Goal: Participate in discussion: Engage in conversation with other users on a specific topic

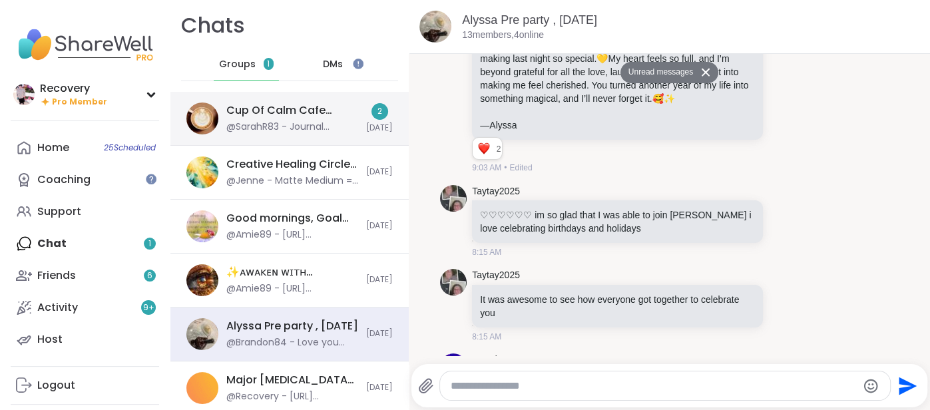
click at [322, 128] on div "@SarahR83 - Journal Prompts: 1) Where in nature do you feel most serene? 2) Wha…" at bounding box center [292, 127] width 132 height 13
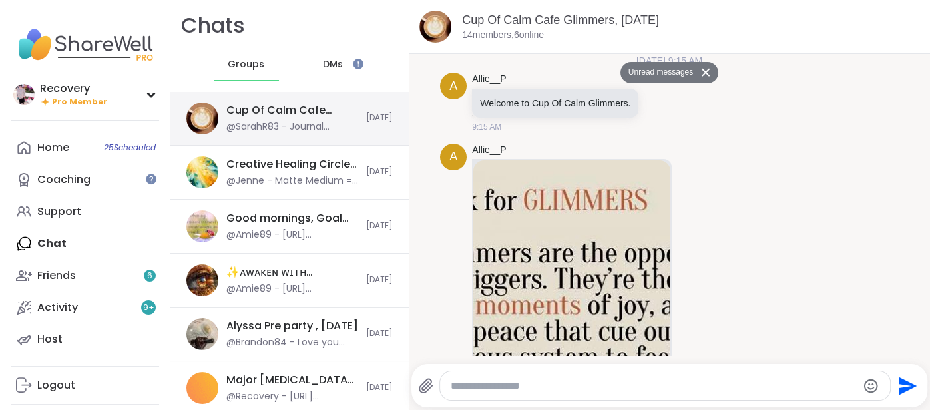
scroll to position [4887, 0]
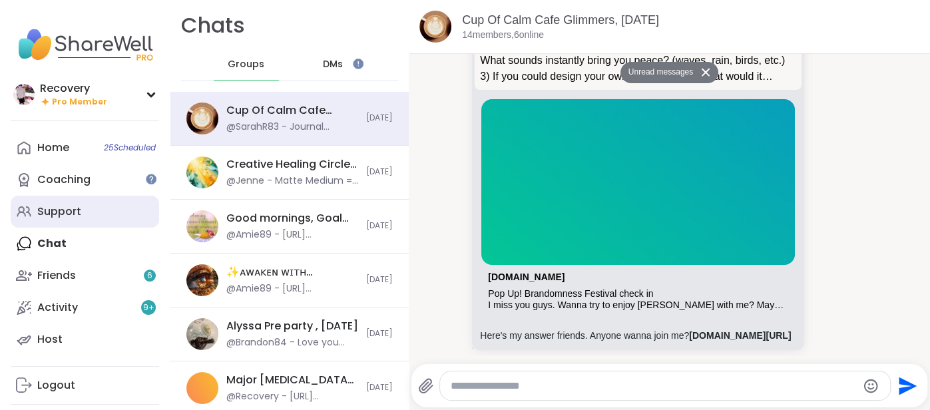
click at [113, 215] on link "Support" at bounding box center [85, 212] width 148 height 32
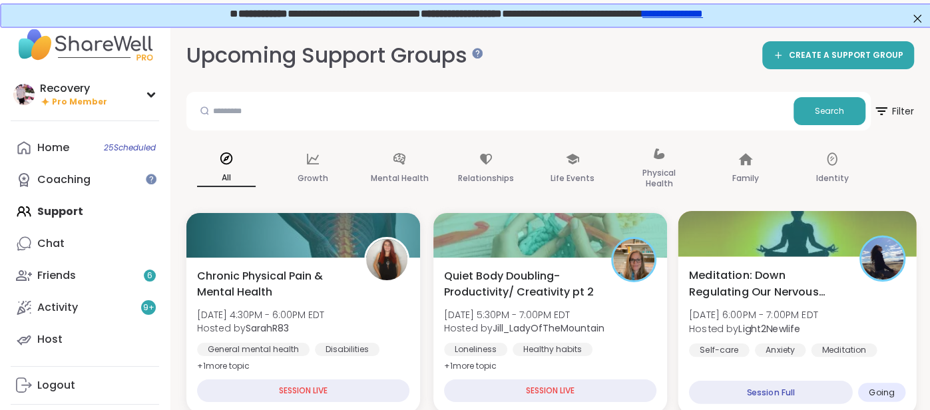
click at [714, 271] on span "Meditation: Down Regulating Our Nervous System" at bounding box center [767, 283] width 156 height 33
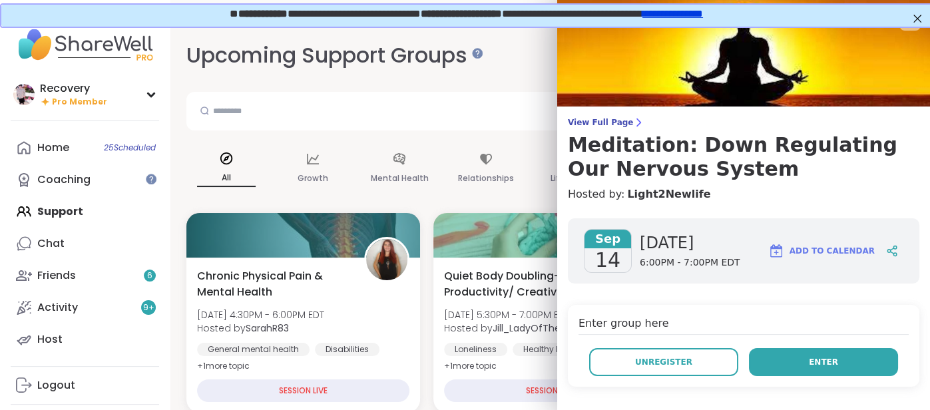
click at [779, 361] on button "Enter" at bounding box center [823, 362] width 149 height 28
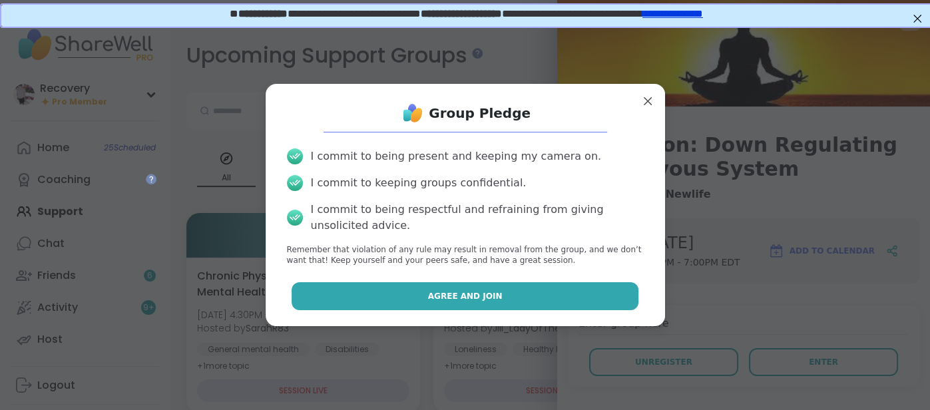
click at [535, 289] on button "Agree and Join" at bounding box center [465, 296] width 347 height 28
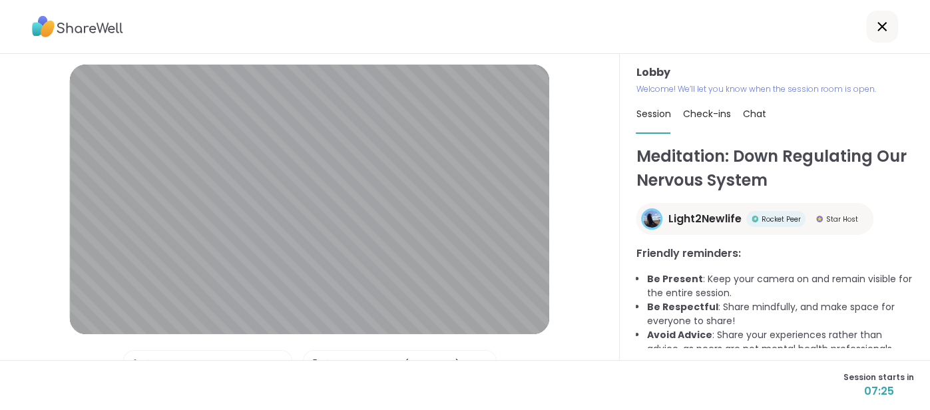
scroll to position [7, 0]
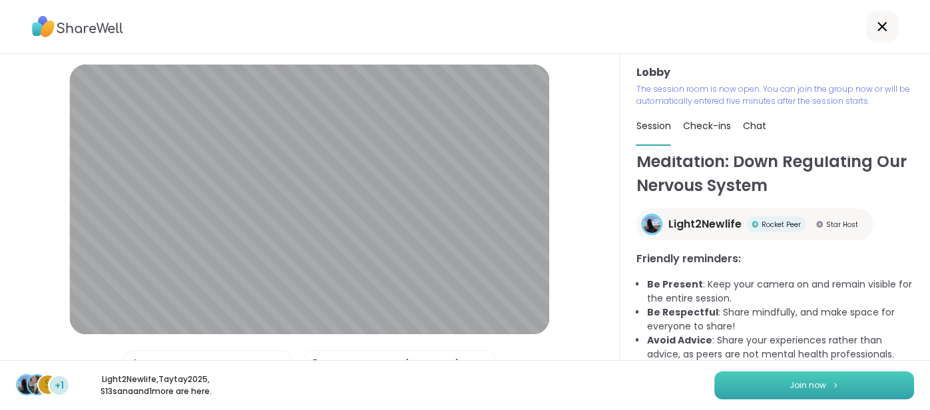
click at [732, 390] on button "Join now" at bounding box center [814, 386] width 200 height 28
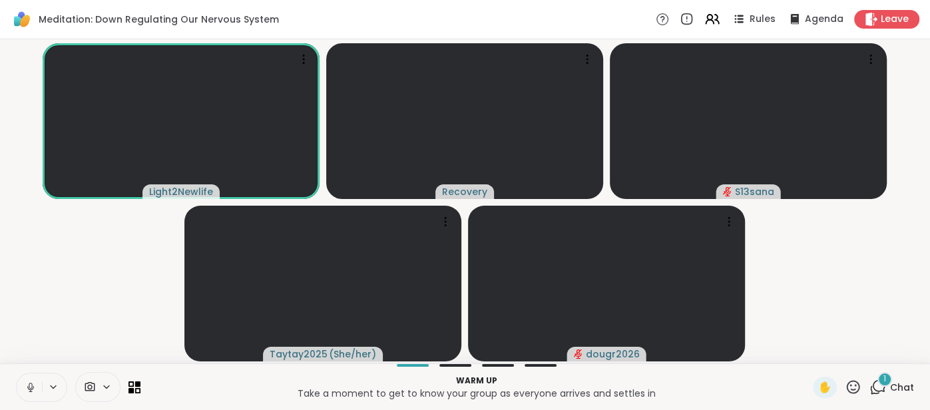
click at [27, 389] on icon at bounding box center [31, 387] width 12 height 12
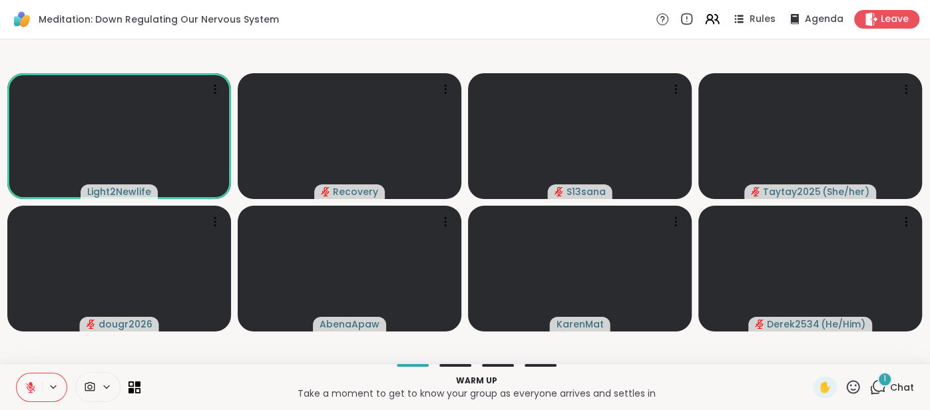
click at [25, 381] on icon at bounding box center [31, 387] width 12 height 12
click at [21, 387] on button at bounding box center [29, 388] width 25 height 28
click at [25, 381] on icon at bounding box center [31, 387] width 12 height 12
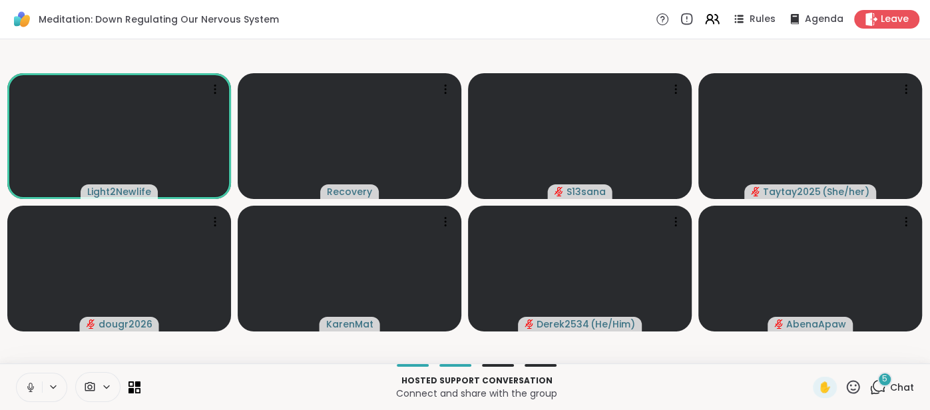
click at [28, 388] on icon at bounding box center [30, 387] width 7 height 4
click at [28, 388] on icon at bounding box center [31, 387] width 12 height 12
click at [25, 387] on icon at bounding box center [31, 387] width 12 height 12
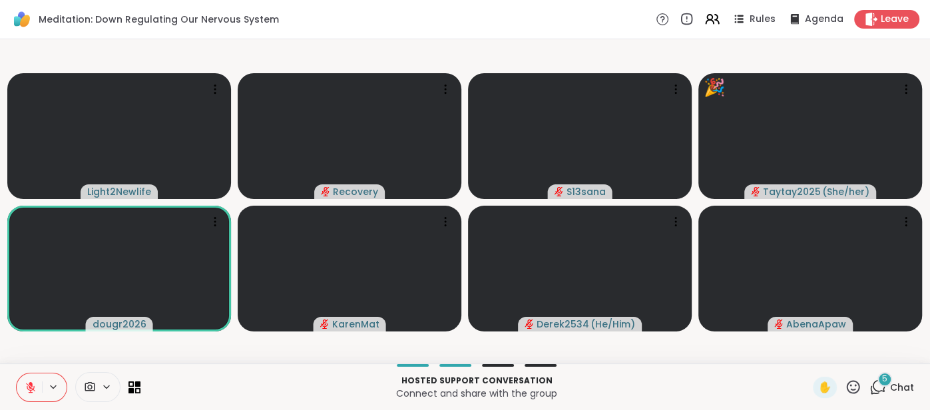
click at [911, 391] on span "Chat" at bounding box center [902, 387] width 24 height 13
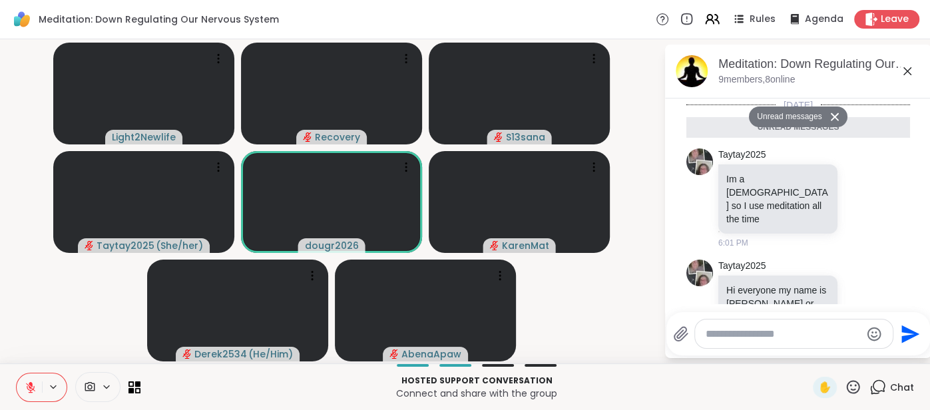
scroll to position [481, 0]
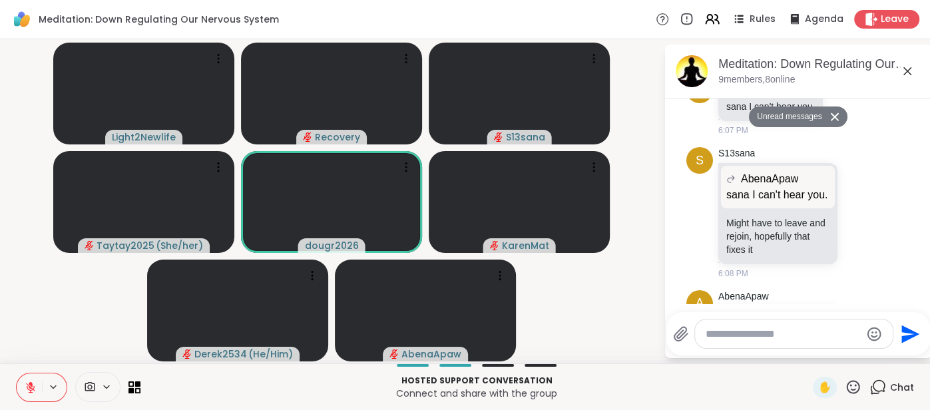
click at [905, 69] on icon at bounding box center [907, 71] width 16 height 16
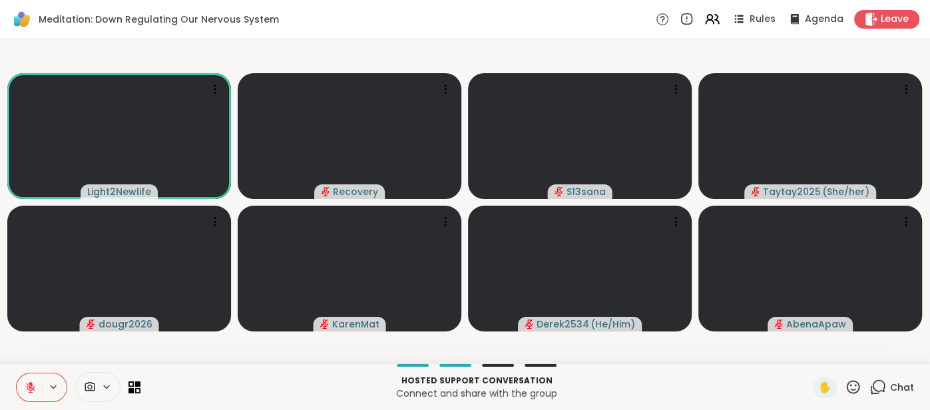
click at [19, 391] on button at bounding box center [29, 388] width 25 height 28
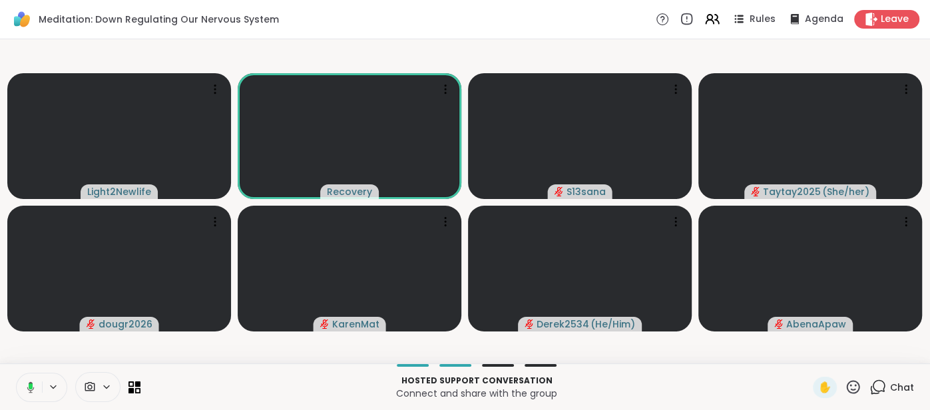
click at [27, 389] on icon at bounding box center [29, 387] width 12 height 12
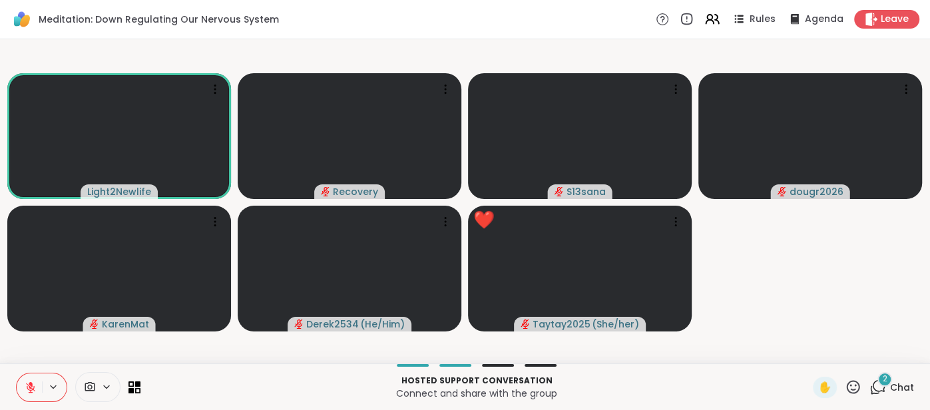
click at [911, 385] on span "Chat" at bounding box center [902, 387] width 24 height 13
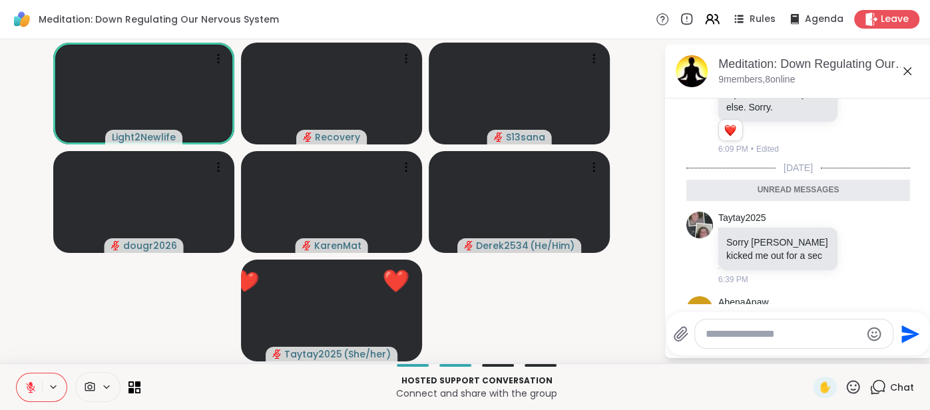
scroll to position [708, 0]
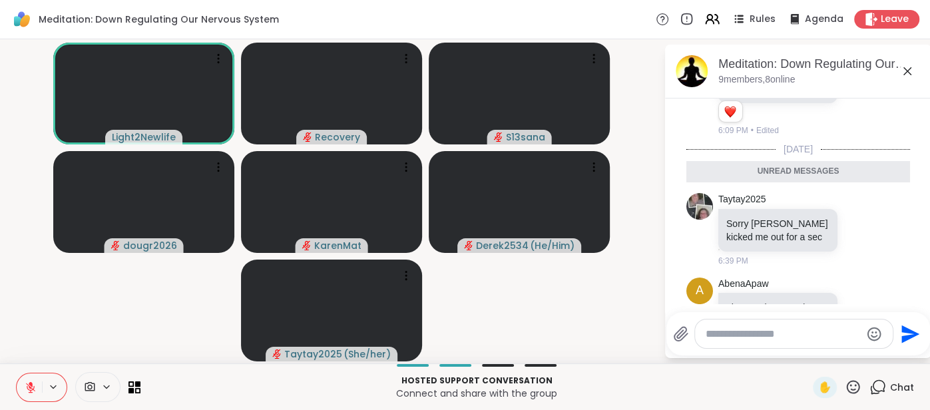
click at [911, 77] on icon at bounding box center [907, 71] width 16 height 16
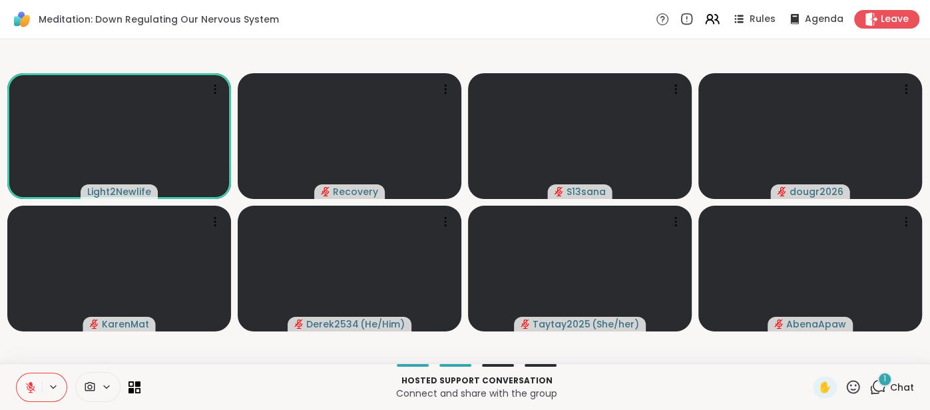
click at [25, 386] on icon at bounding box center [31, 387] width 12 height 12
click at [26, 384] on icon at bounding box center [31, 387] width 12 height 12
click at [28, 385] on icon at bounding box center [30, 387] width 9 height 9
click at [23, 386] on button at bounding box center [29, 388] width 25 height 28
click at [898, 379] on div "2 Chat" at bounding box center [892, 387] width 45 height 21
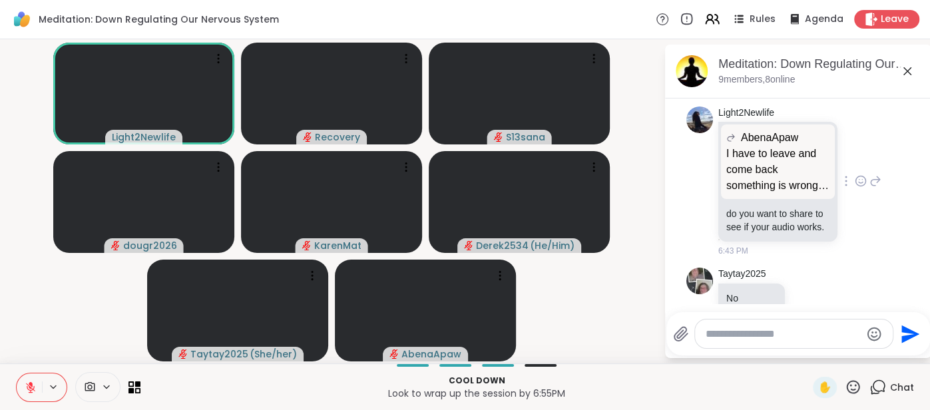
scroll to position [1010, 0]
click at [905, 79] on div "Meditation: Down Regulating Our Nervous System, [DATE] 9 members, 8 online" at bounding box center [819, 71] width 202 height 30
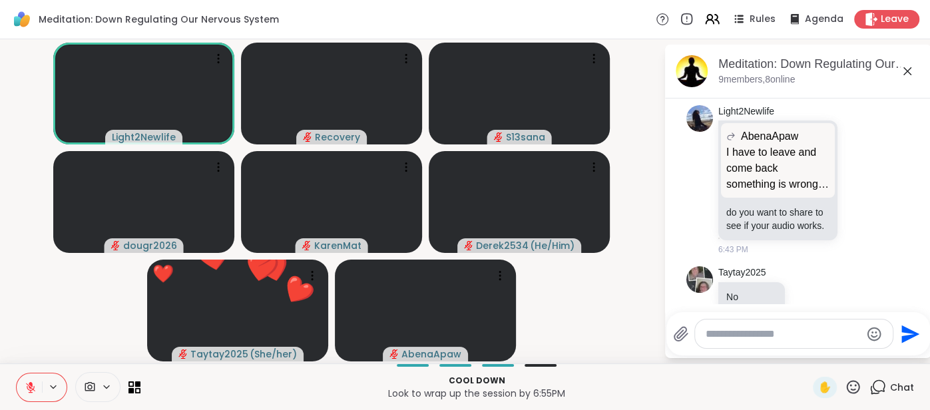
click at [907, 74] on icon at bounding box center [907, 71] width 16 height 16
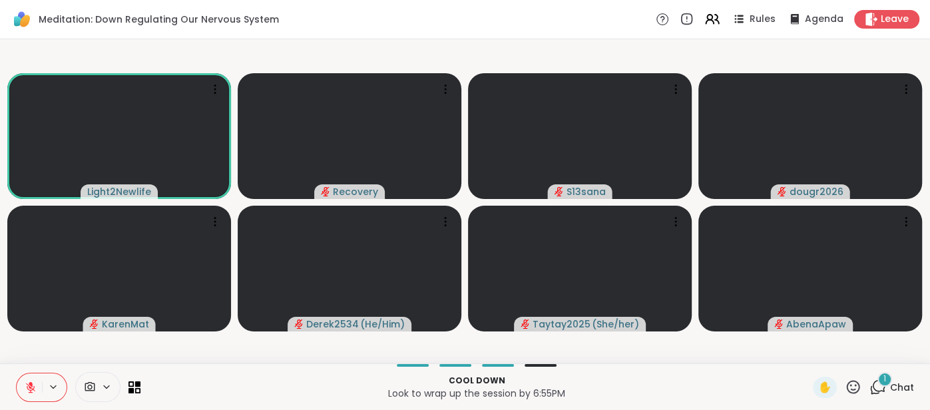
click at [898, 383] on span "Chat" at bounding box center [902, 387] width 24 height 13
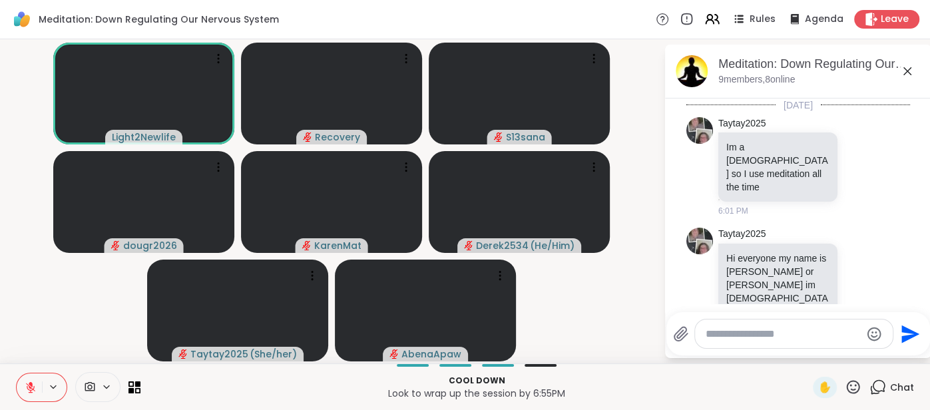
scroll to position [1081, 0]
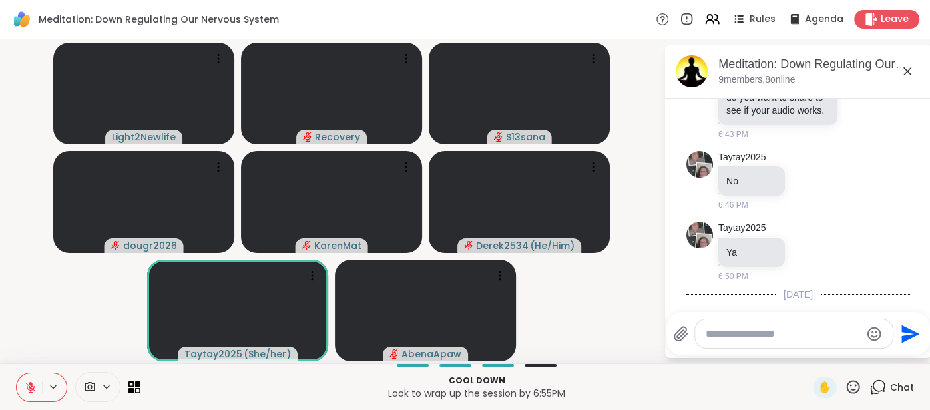
click at [905, 73] on icon at bounding box center [907, 71] width 16 height 16
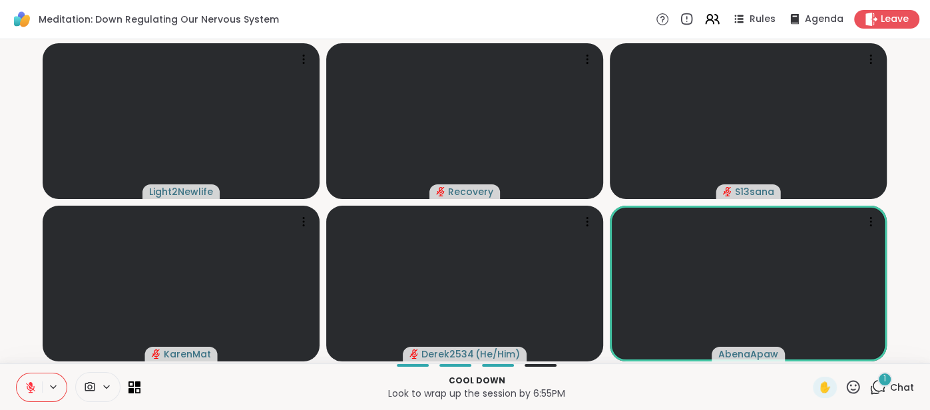
click at [907, 384] on span "Chat" at bounding box center [902, 387] width 24 height 13
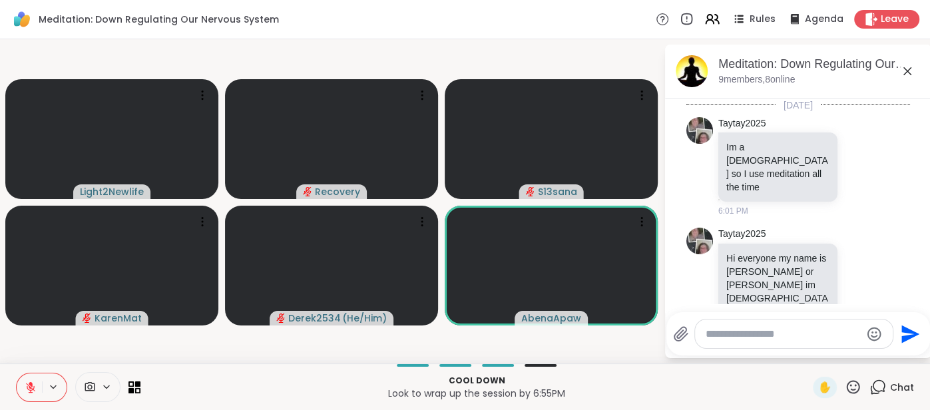
scroll to position [1151, 0]
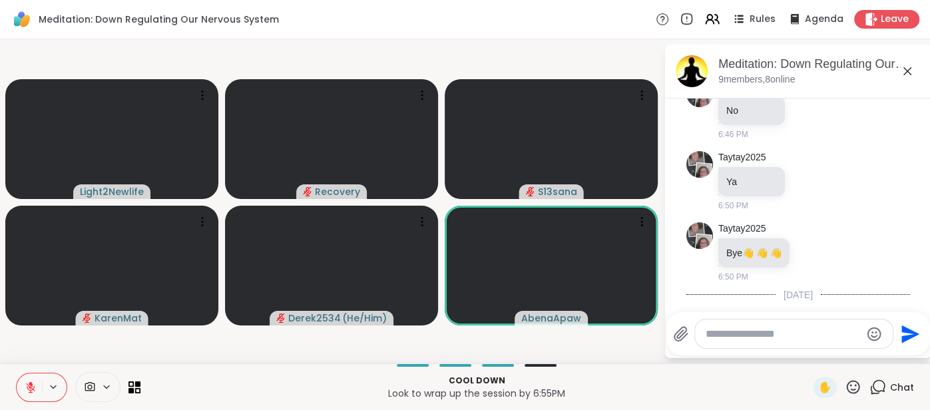
click at [834, 363] on icon at bounding box center [833, 368] width 10 height 10
click at [797, 333] on button "Select Reaction: Thumbs up" at bounding box center [804, 346] width 27 height 27
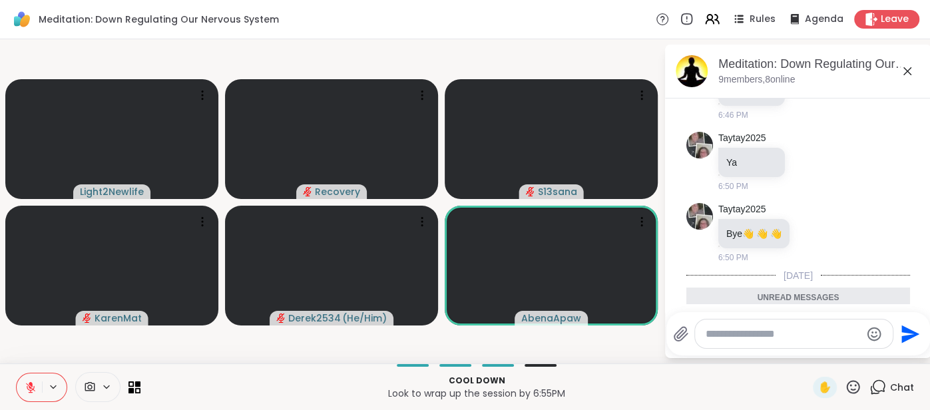
click at [902, 72] on icon at bounding box center [907, 71] width 16 height 16
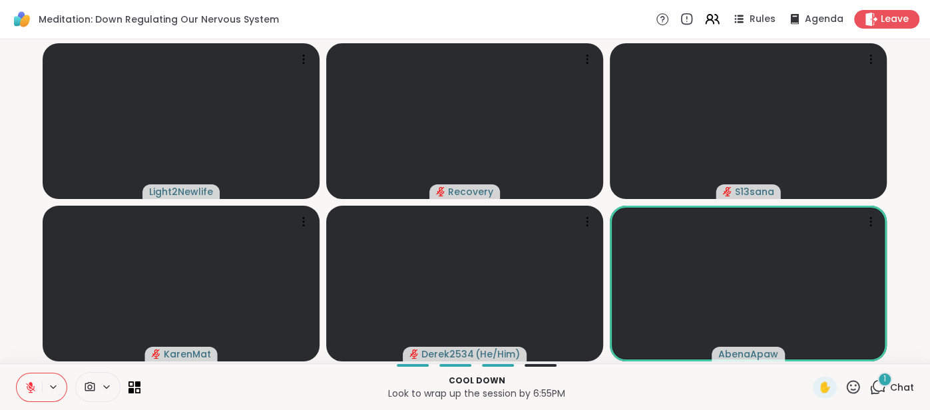
click at [897, 383] on span "Chat" at bounding box center [902, 387] width 24 height 13
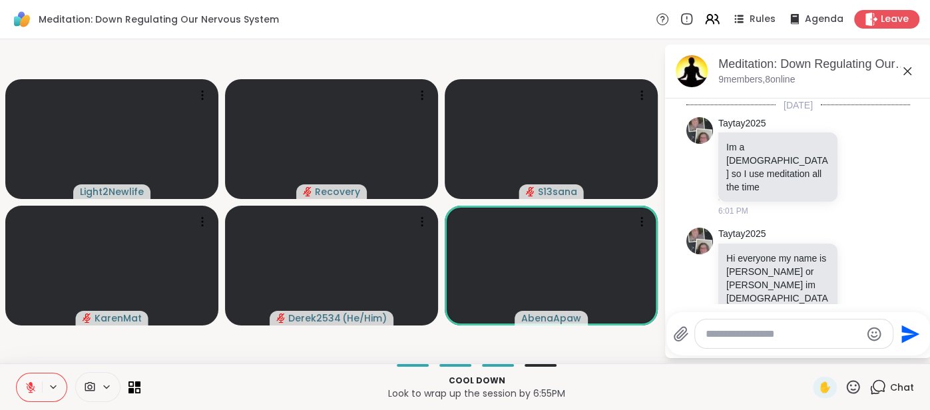
scroll to position [1300, 0]
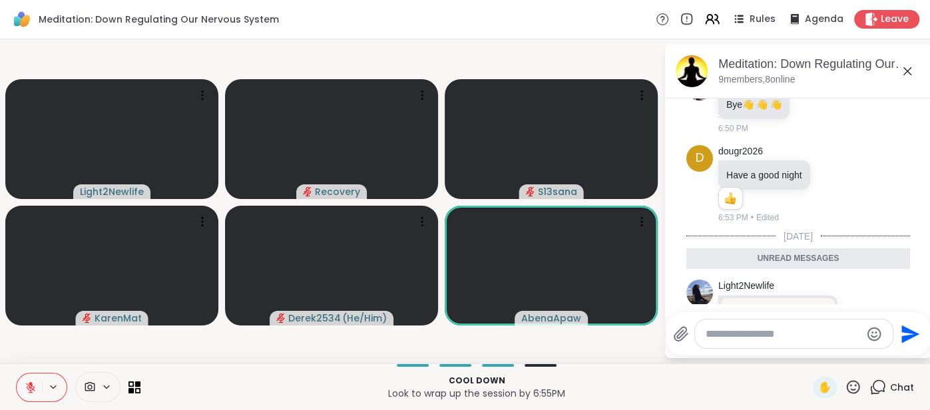
click at [907, 74] on icon at bounding box center [907, 71] width 16 height 16
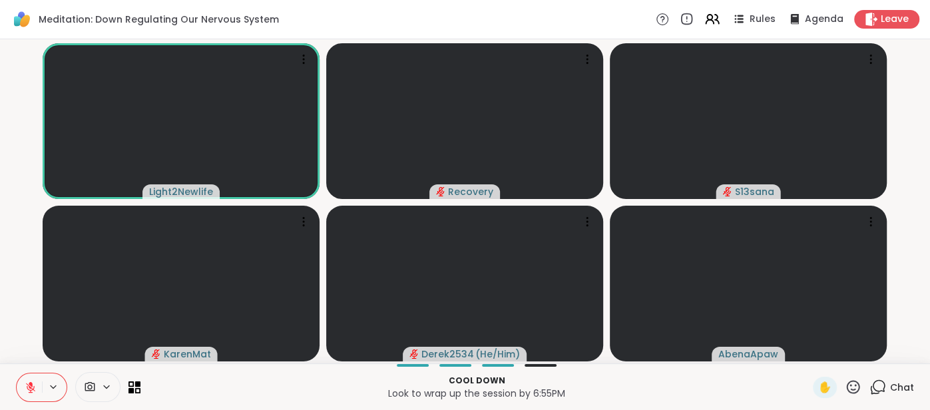
click at [26, 383] on icon at bounding box center [31, 387] width 12 height 12
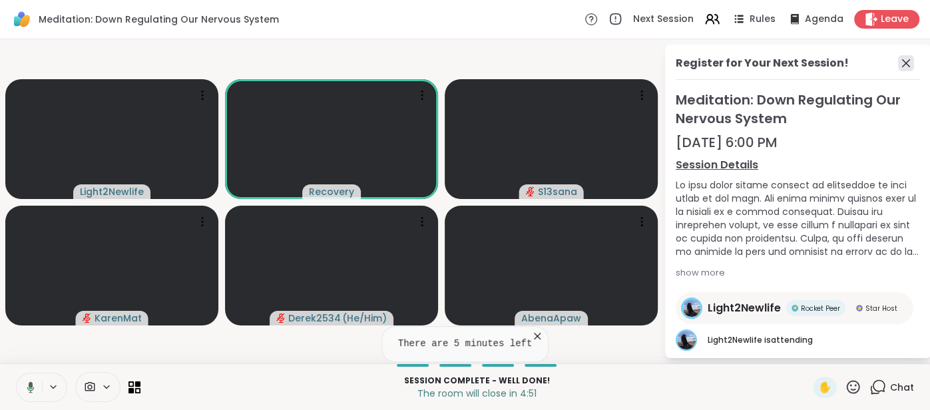
click at [901, 62] on icon at bounding box center [906, 63] width 16 height 16
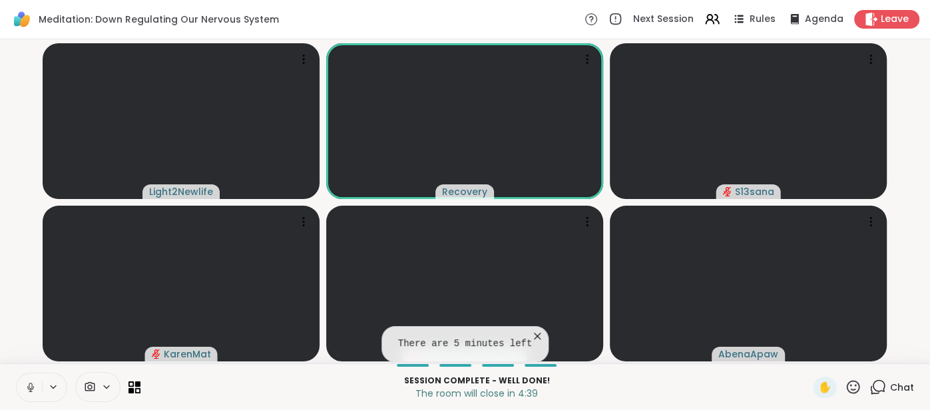
click at [535, 340] on icon at bounding box center [537, 336] width 7 height 7
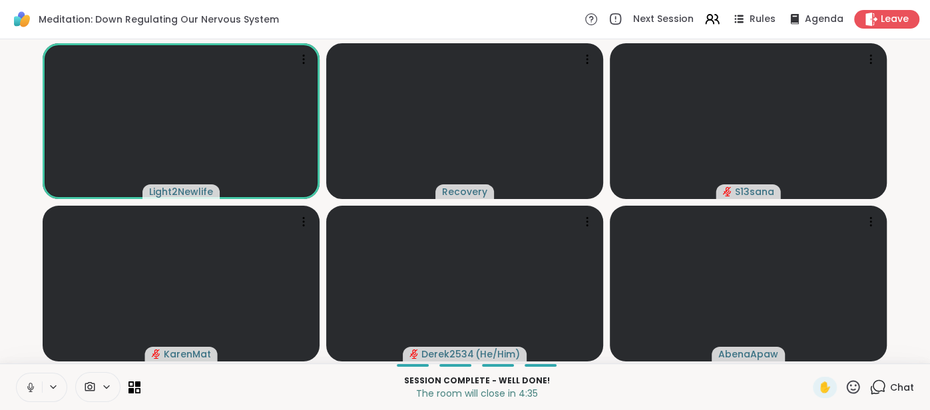
click at [22, 391] on button at bounding box center [29, 388] width 25 height 28
click at [30, 391] on icon at bounding box center [30, 387] width 9 height 9
click at [28, 390] on icon at bounding box center [31, 387] width 12 height 12
click at [25, 385] on icon at bounding box center [31, 387] width 12 height 12
click at [24, 376] on button at bounding box center [29, 388] width 25 height 28
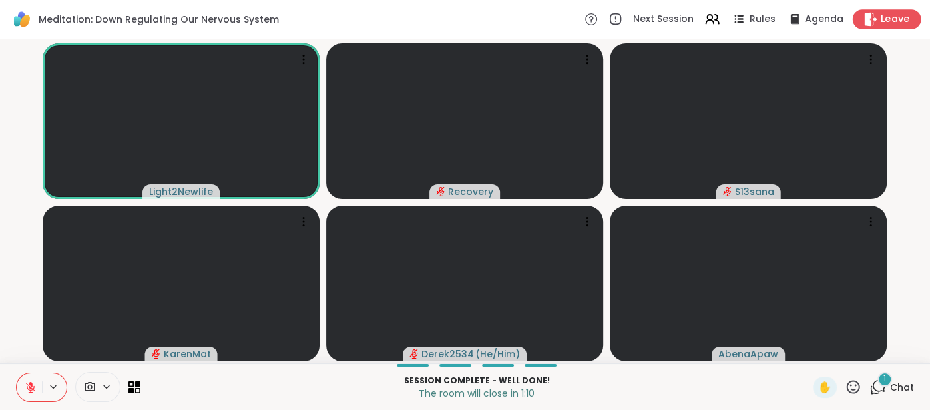
click at [898, 21] on span "Leave" at bounding box center [895, 20] width 29 height 14
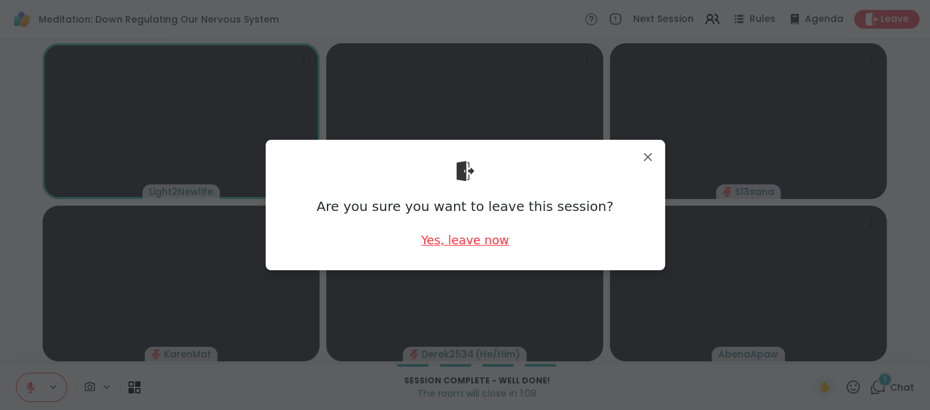
click at [487, 236] on div "Yes, leave now" at bounding box center [465, 240] width 88 height 17
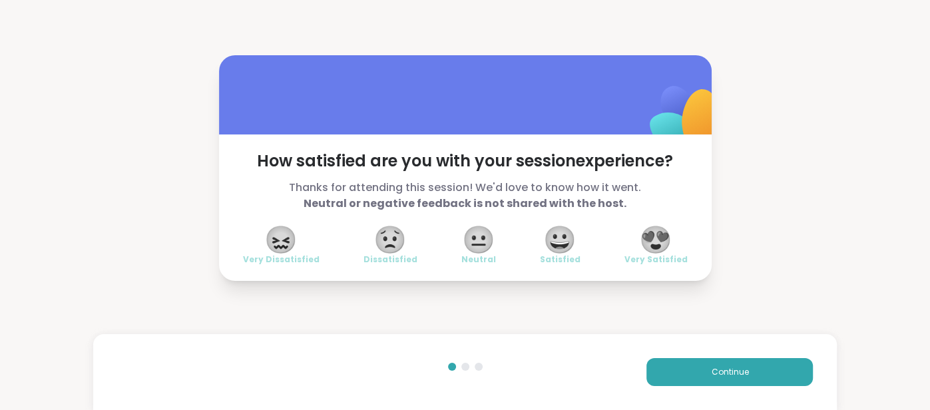
click at [663, 241] on span "😍" at bounding box center [655, 240] width 33 height 24
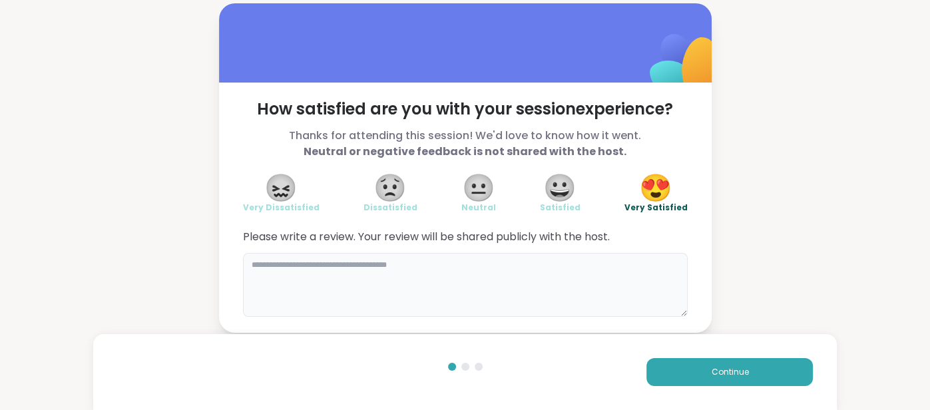
click at [615, 261] on textarea at bounding box center [465, 285] width 445 height 64
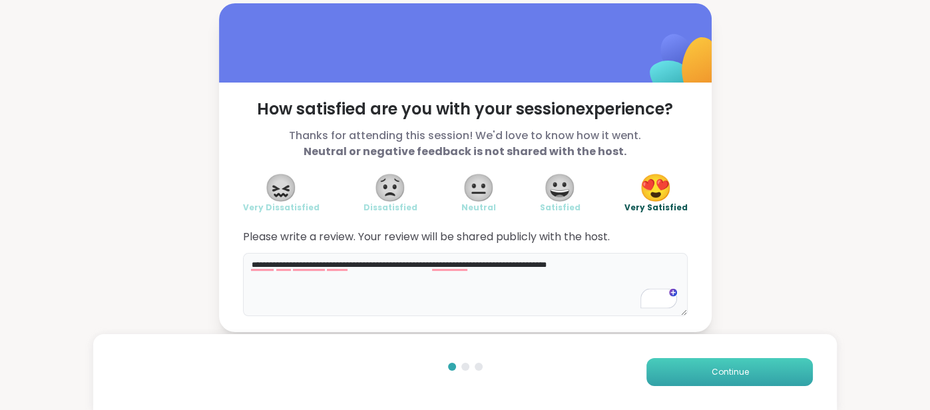
type textarea "**********"
click at [702, 383] on button "Continue" at bounding box center [729, 372] width 166 height 28
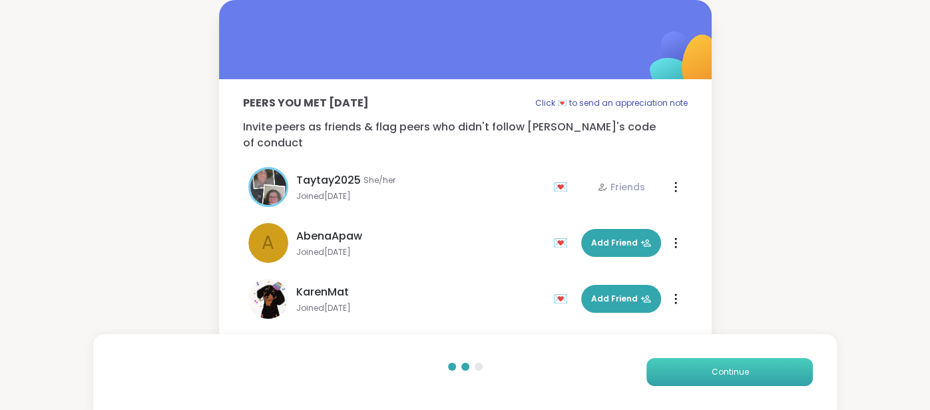
click at [702, 381] on button "Continue" at bounding box center [729, 372] width 166 height 28
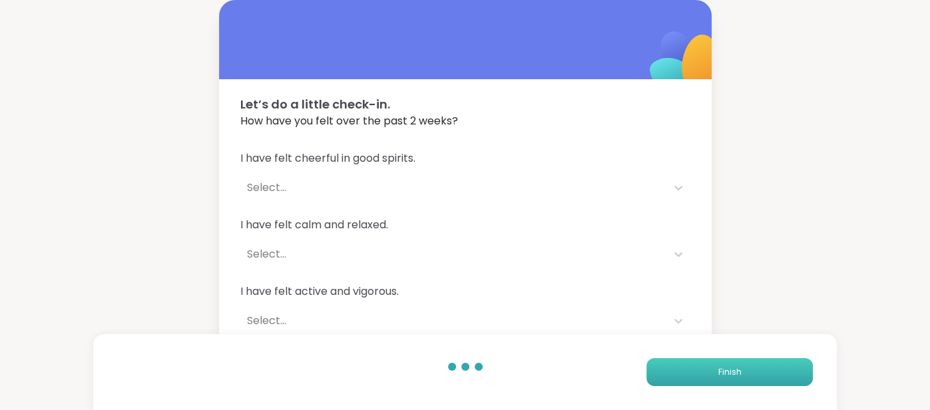
click at [702, 381] on button "Finish" at bounding box center [729, 372] width 166 height 28
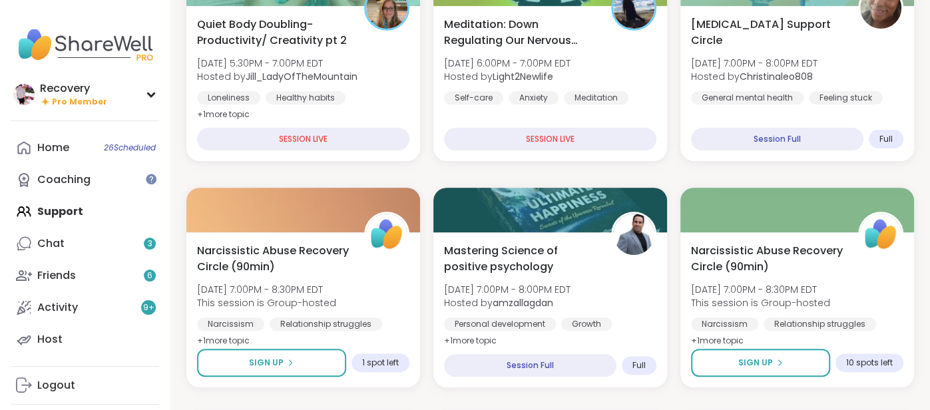
scroll to position [254, 0]
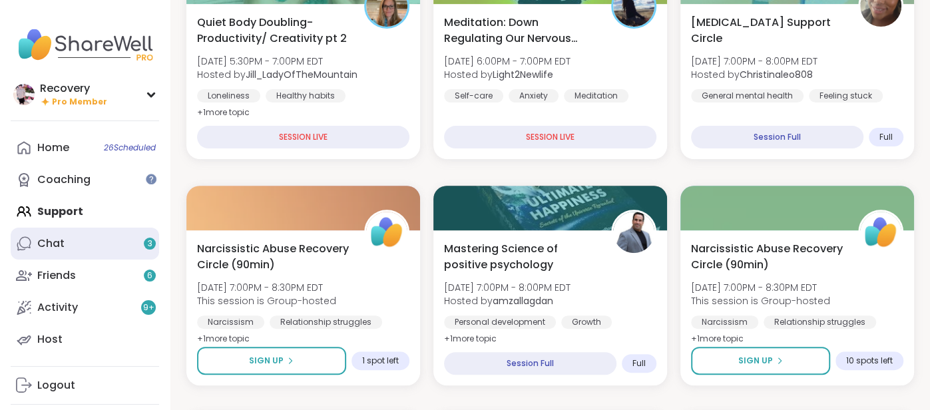
click at [147, 252] on link "Chat 3" at bounding box center [85, 244] width 148 height 32
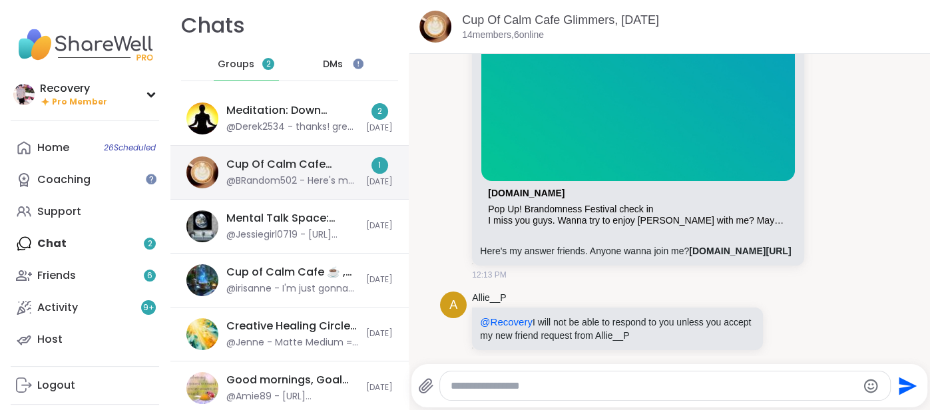
click at [304, 165] on div "Cup Of Calm Cafe Glimmers, [DATE]" at bounding box center [292, 164] width 132 height 15
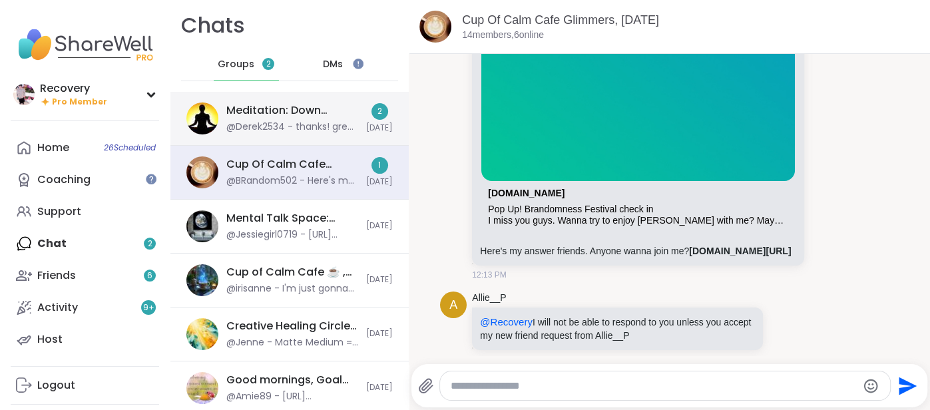
click at [356, 121] on div "@Derek2534 - thanks! great to see you again" at bounding box center [292, 127] width 132 height 13
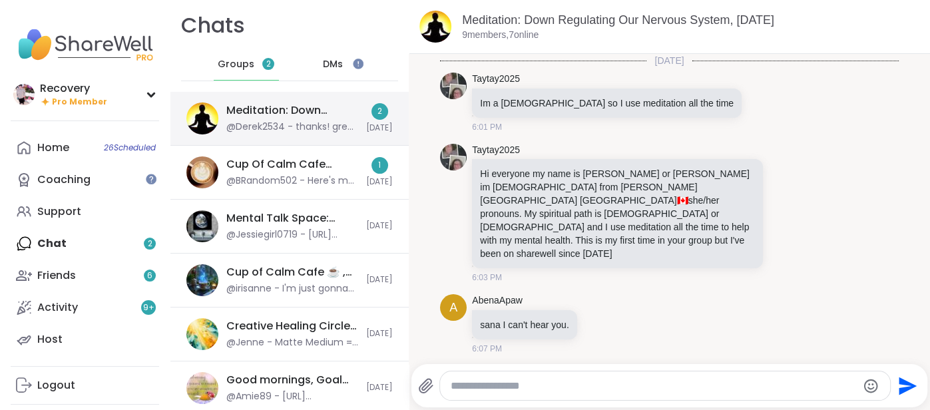
scroll to position [1089, 0]
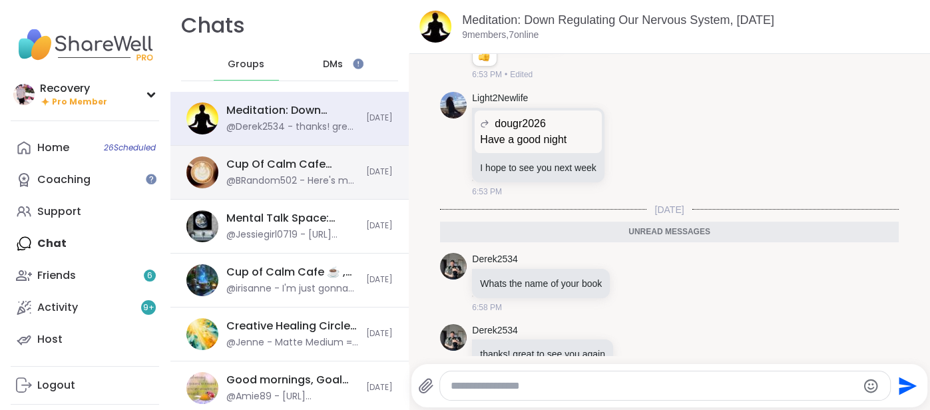
click at [364, 167] on div "Cup Of Calm Cafe Glimmers, [DATE] @BRandom502 - Here's my answer friends. Anyon…" at bounding box center [289, 173] width 238 height 54
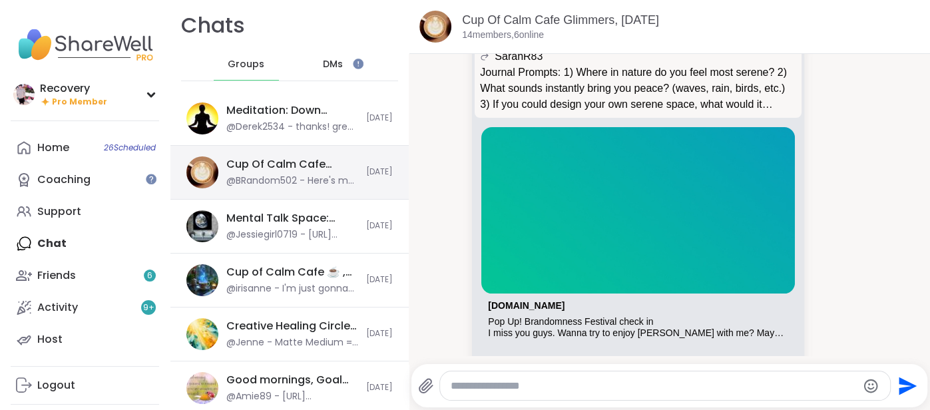
scroll to position [4939, 0]
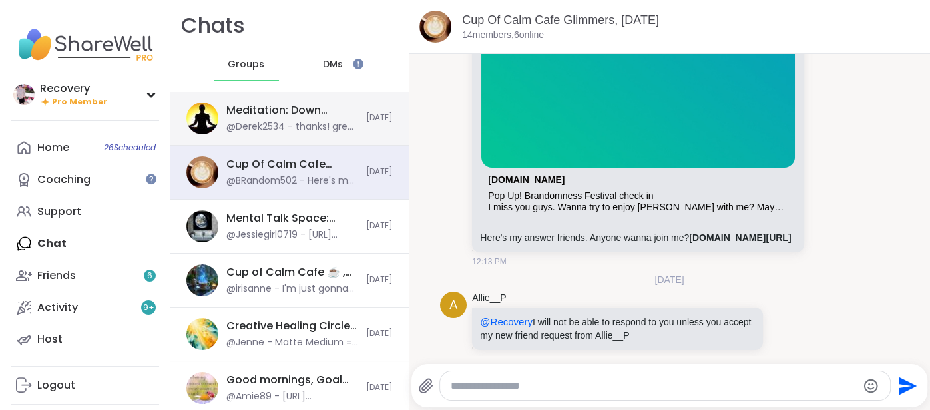
click at [362, 115] on div "Meditation: Down Regulating Our Nervous System, [DATE] @Derek2534 - thanks! gre…" at bounding box center [289, 119] width 238 height 54
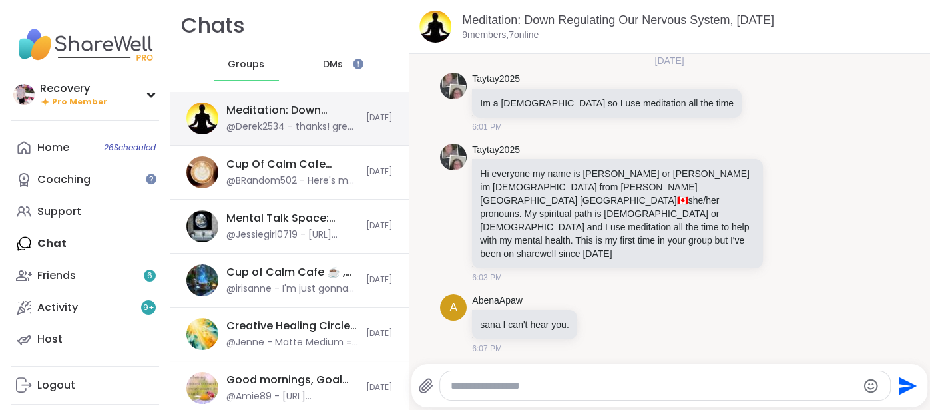
scroll to position [1045, 0]
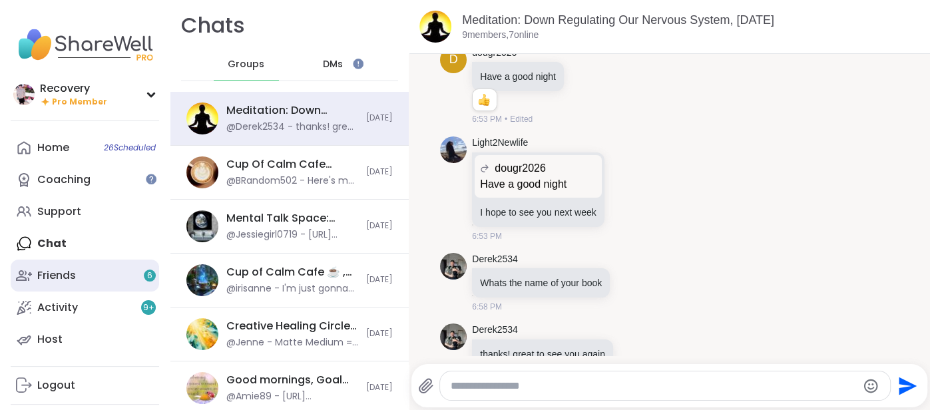
click at [101, 266] on link "Friends 6" at bounding box center [85, 276] width 148 height 32
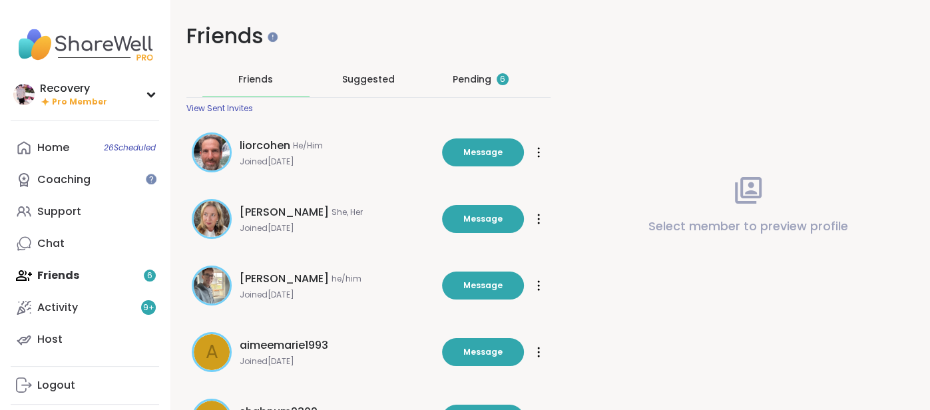
click at [463, 79] on div "Pending 6" at bounding box center [481, 79] width 56 height 13
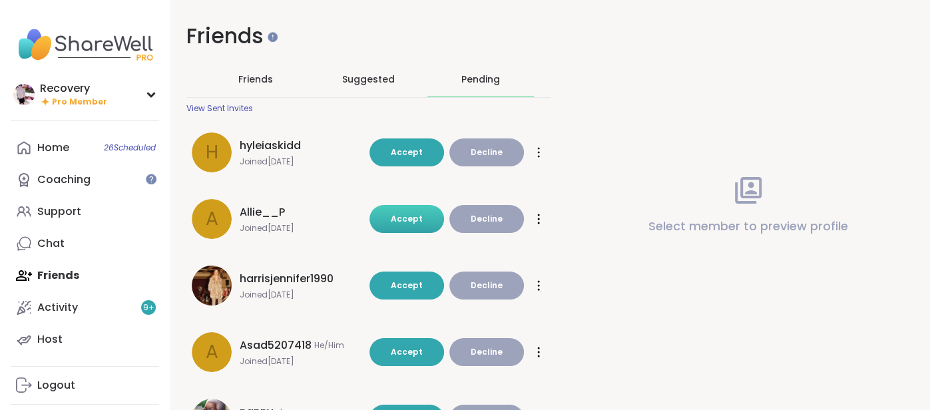
click at [427, 210] on button "Accept" at bounding box center [407, 219] width 75 height 28
